Goal: Find specific page/section: Find specific page/section

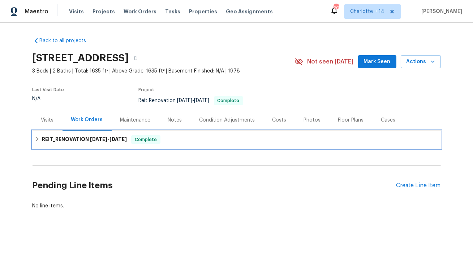
click at [102, 140] on span "[DATE]" at bounding box center [98, 139] width 17 height 5
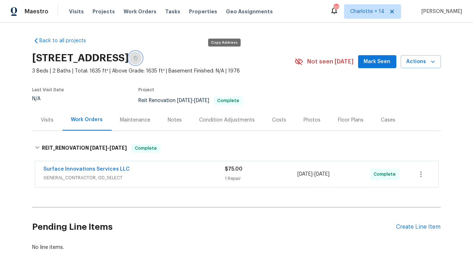
click at [138, 58] on icon "button" at bounding box center [135, 58] width 4 height 4
click at [166, 11] on span "Tasks" at bounding box center [172, 11] width 15 height 5
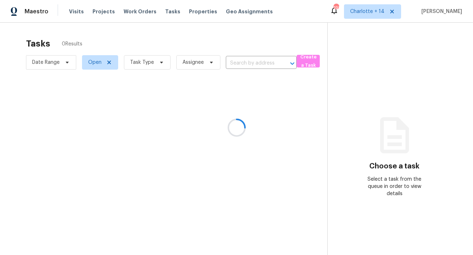
click at [408, 11] on div at bounding box center [236, 127] width 473 height 255
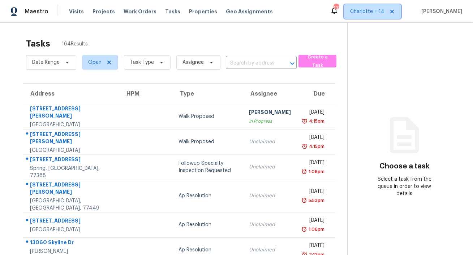
click at [395, 13] on icon at bounding box center [392, 12] width 6 height 6
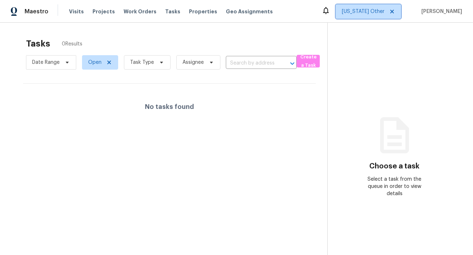
click at [380, 13] on span "[US_STATE] Other" at bounding box center [362, 11] width 43 height 7
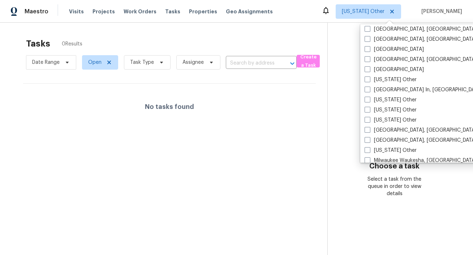
scroll to position [480, 0]
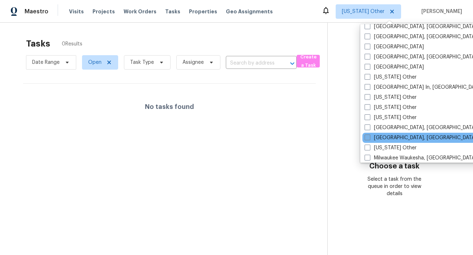
click at [377, 140] on label "[GEOGRAPHIC_DATA], [GEOGRAPHIC_DATA]" at bounding box center [420, 137] width 112 height 7
click at [369, 139] on input "[GEOGRAPHIC_DATA], [GEOGRAPHIC_DATA]" at bounding box center [366, 136] width 5 height 5
checkbox input "true"
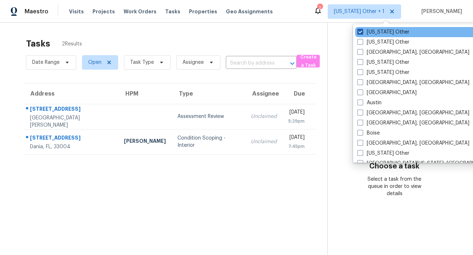
click at [388, 32] on label "[US_STATE] Other" at bounding box center [383, 32] width 52 height 7
click at [362, 32] on input "[US_STATE] Other" at bounding box center [359, 31] width 5 height 5
checkbox input "false"
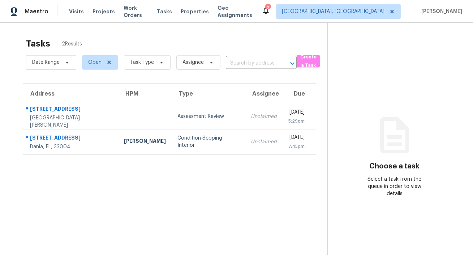
click at [192, 88] on th "Type" at bounding box center [207, 94] width 73 height 20
